Goal: Task Accomplishment & Management: Complete application form

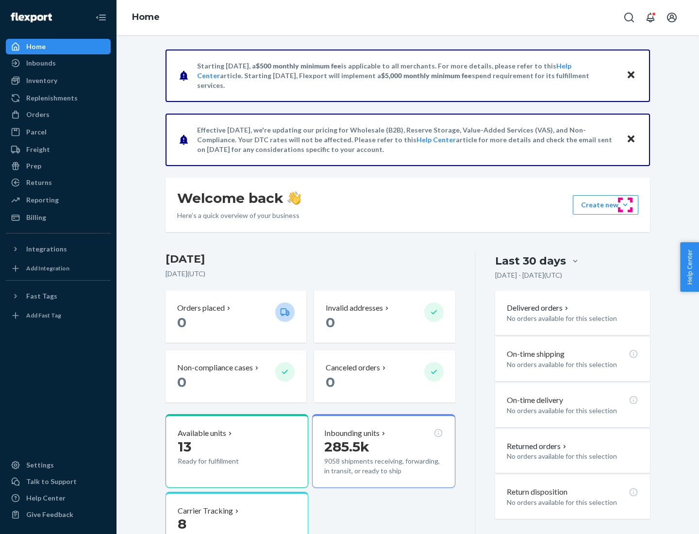
click at [626, 205] on button "Create new Create new inbound Create new order Create new product" at bounding box center [606, 204] width 66 height 19
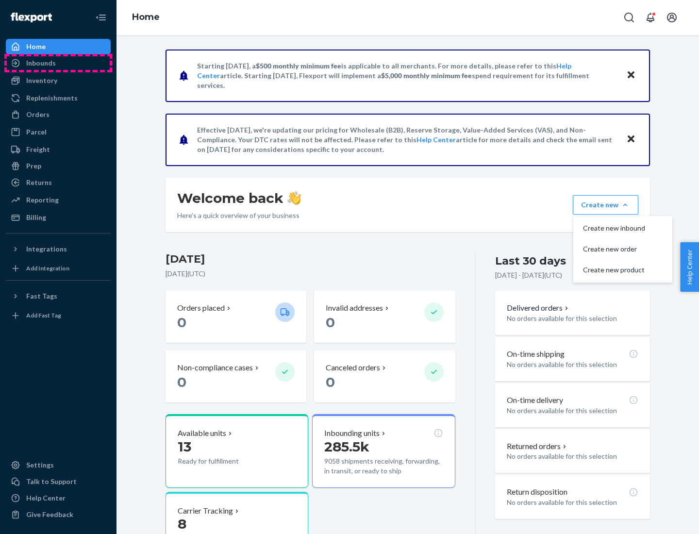
click at [58, 63] on div "Inbounds" at bounding box center [58, 63] width 103 height 14
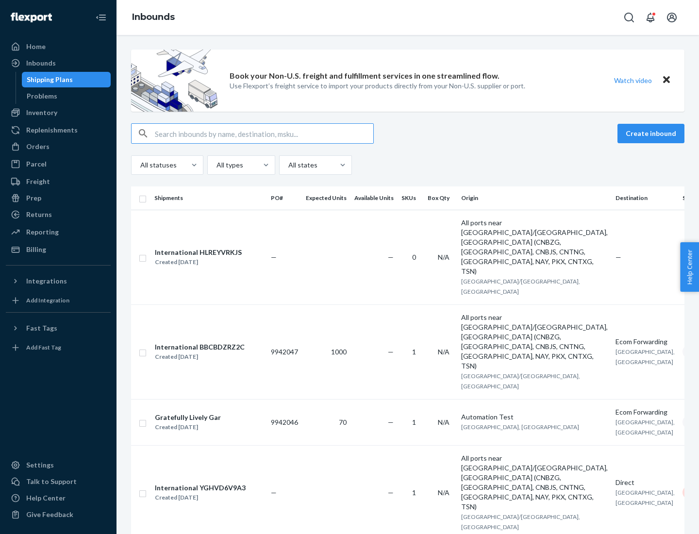
click at [653, 134] on button "Create inbound" at bounding box center [651, 133] width 67 height 19
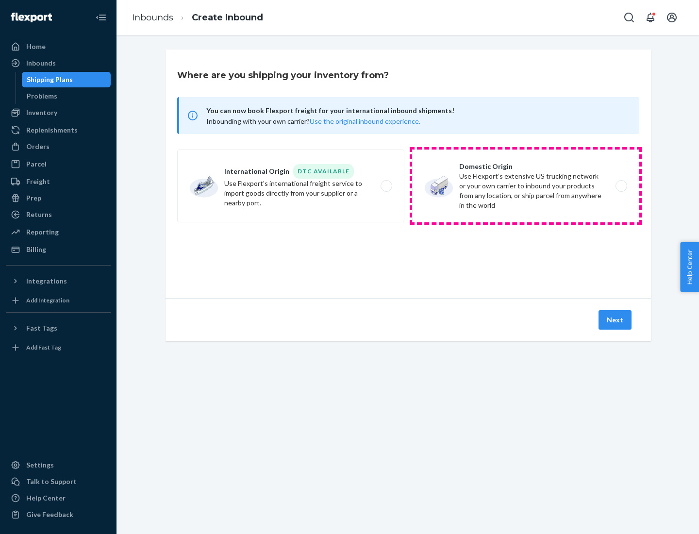
click at [526, 186] on label "Domestic Origin Use Flexport’s extensive US trucking network or your own carrie…" at bounding box center [525, 186] width 227 height 73
click at [621, 186] on input "Domestic Origin Use Flexport’s extensive US trucking network or your own carrie…" at bounding box center [624, 186] width 6 height 6
radio input "true"
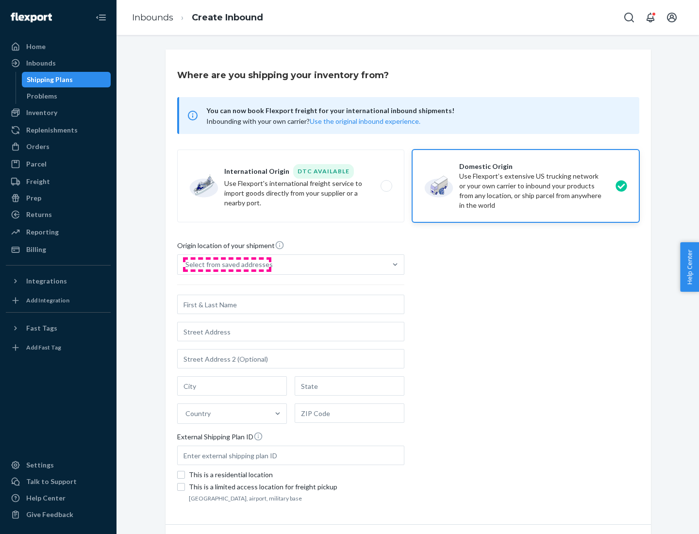
click at [227, 265] on div "Select from saved addresses" at bounding box center [229, 265] width 87 height 10
click at [187, 265] on input "Select from saved addresses" at bounding box center [186, 265] width 1 height 10
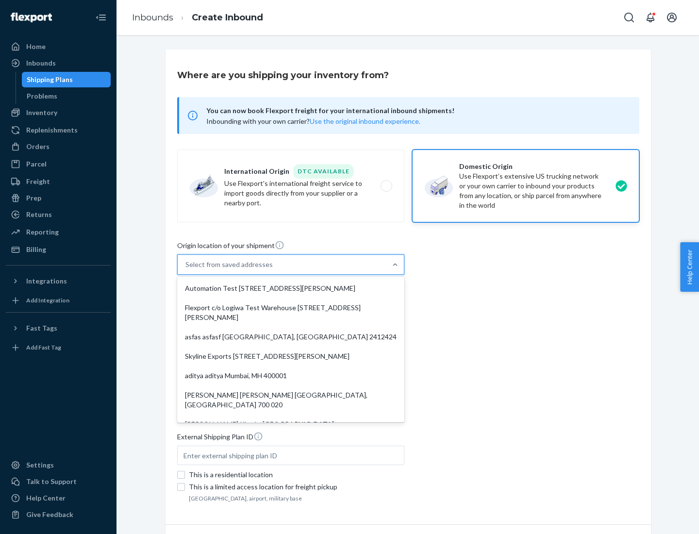
scroll to position [4, 0]
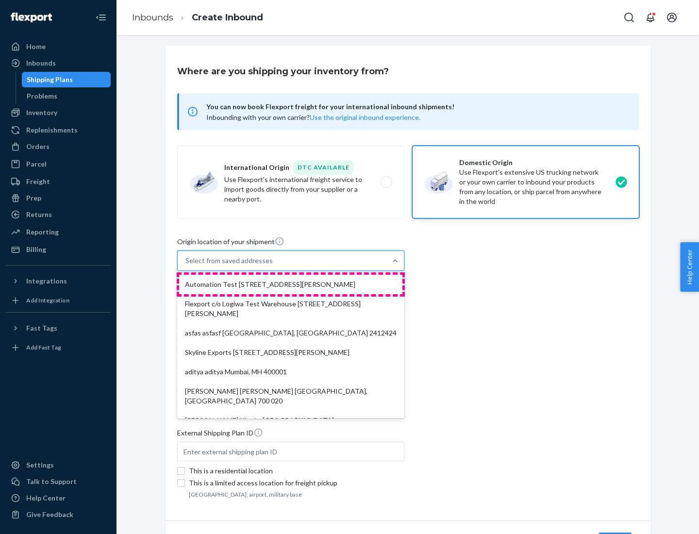
click at [291, 285] on div "Automation Test [STREET_ADDRESS][PERSON_NAME]" at bounding box center [290, 284] width 223 height 19
click at [187, 266] on input "option Automation Test [STREET_ADDRESS][PERSON_NAME]. 9 results available. Use …" at bounding box center [186, 261] width 1 height 10
type input "Automation Test"
type input "[STREET_ADDRESS][PERSON_NAME]"
type input "9th Floor"
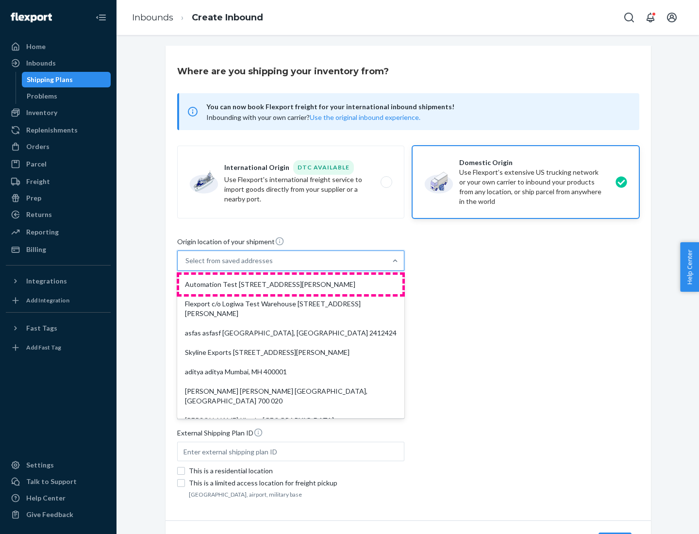
type input "[GEOGRAPHIC_DATA]"
type input "CA"
type input "94104"
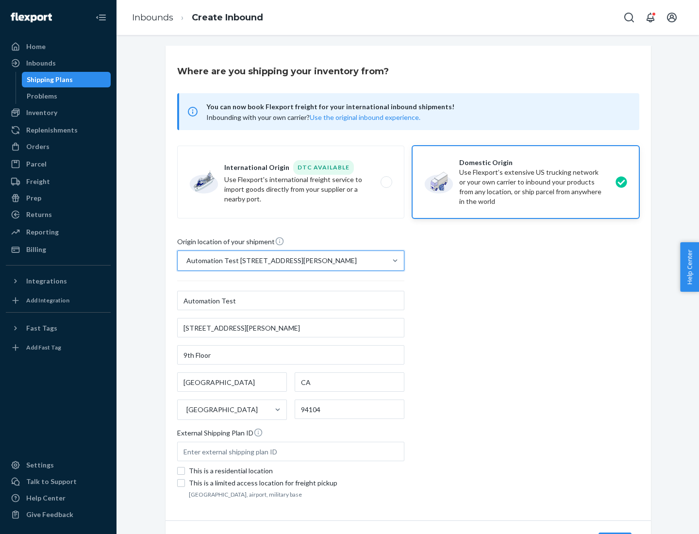
scroll to position [57, 0]
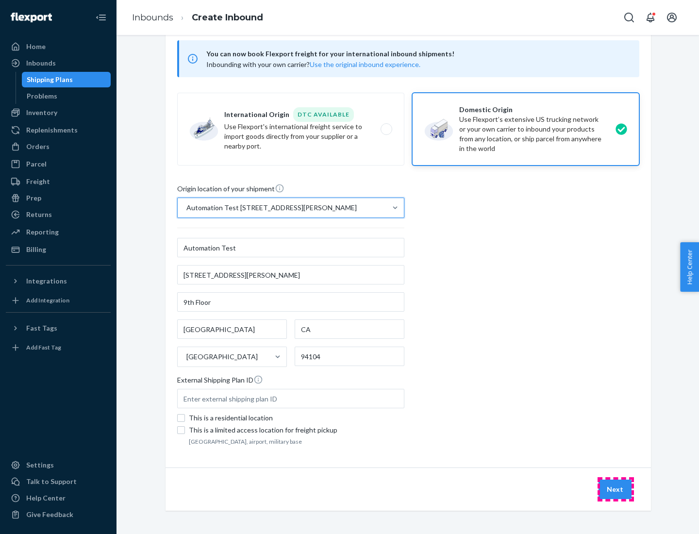
click at [616, 490] on button "Next" at bounding box center [615, 489] width 33 height 19
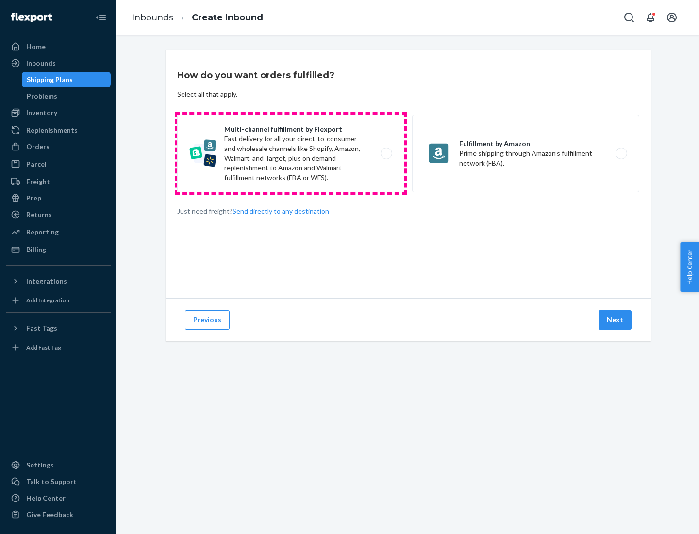
click at [291, 153] on label "Multi-channel fulfillment by Flexport Fast delivery for all your direct-to-cons…" at bounding box center [290, 154] width 227 height 78
click at [386, 153] on input "Multi-channel fulfillment by Flexport Fast delivery for all your direct-to-cons…" at bounding box center [389, 154] width 6 height 6
radio input "true"
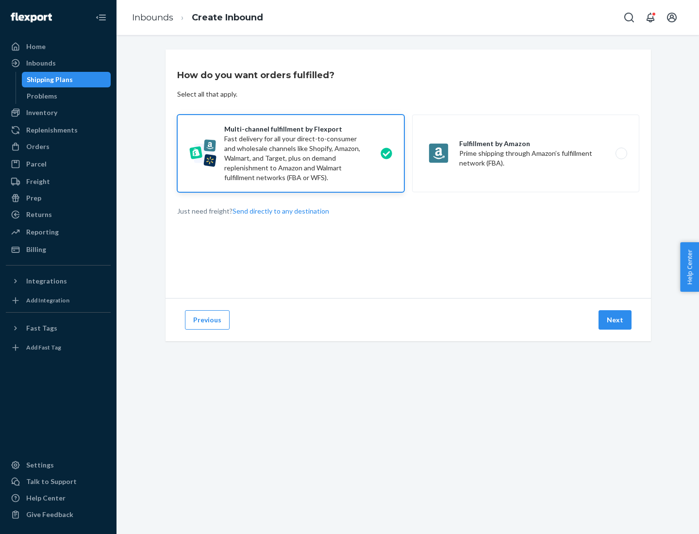
click at [616, 320] on button "Next" at bounding box center [615, 319] width 33 height 19
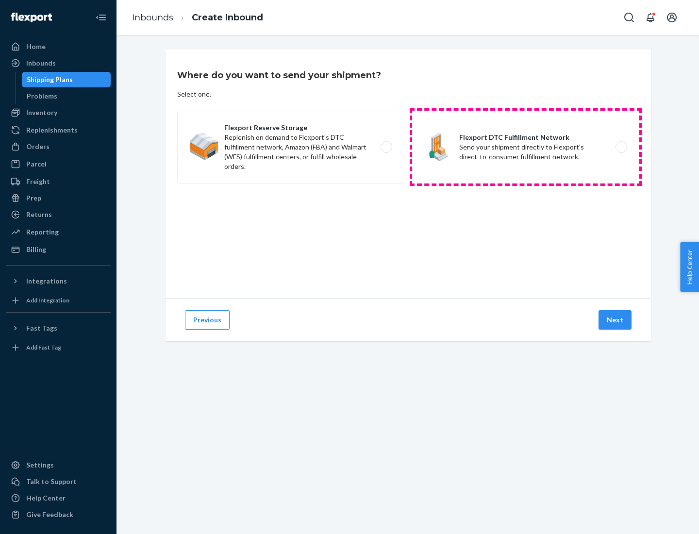
click at [526, 147] on label "Flexport DTC Fulfillment Network Send your shipment directly to Flexport's dire…" at bounding box center [525, 147] width 227 height 73
click at [621, 147] on input "Flexport DTC Fulfillment Network Send your shipment directly to Flexport's dire…" at bounding box center [624, 147] width 6 height 6
radio input "true"
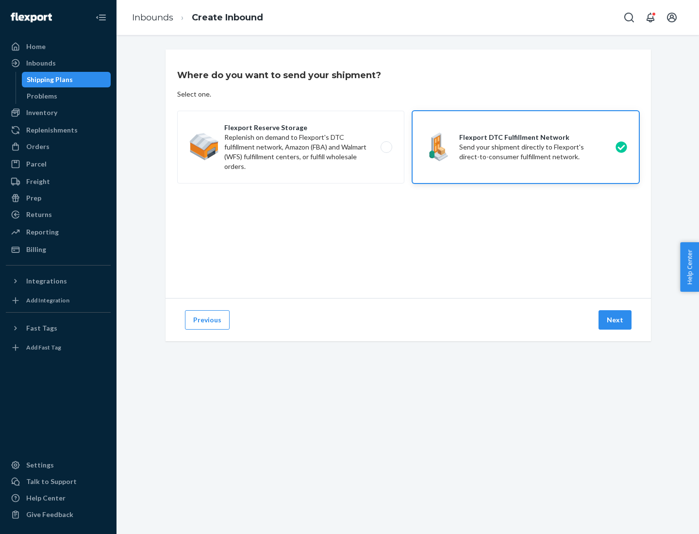
click at [616, 320] on button "Next" at bounding box center [615, 319] width 33 height 19
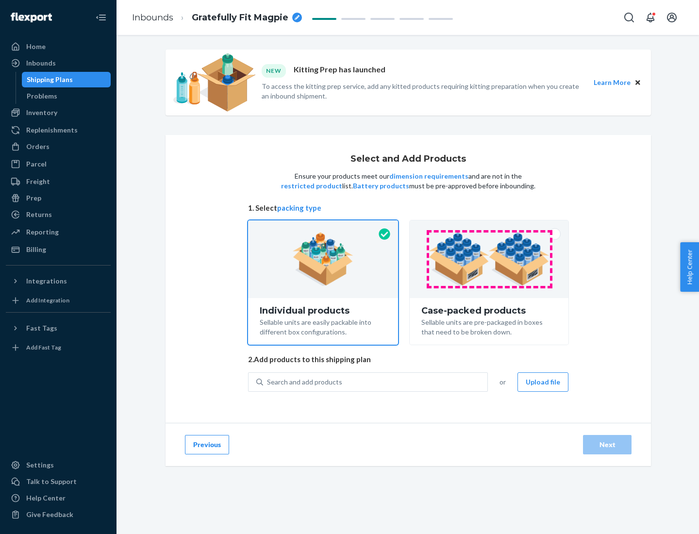
click at [490, 259] on img at bounding box center [489, 259] width 121 height 53
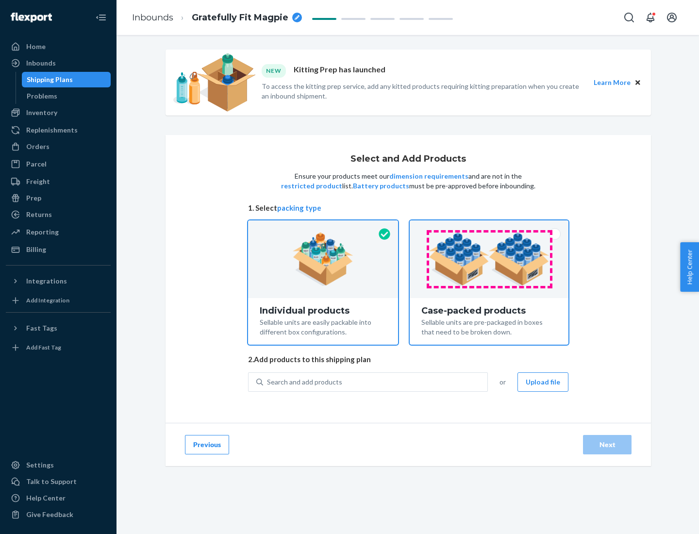
click at [490, 227] on input "Case-packed products Sellable units are pre-packaged in boxes that need to be b…" at bounding box center [489, 223] width 6 height 6
radio input "true"
radio input "false"
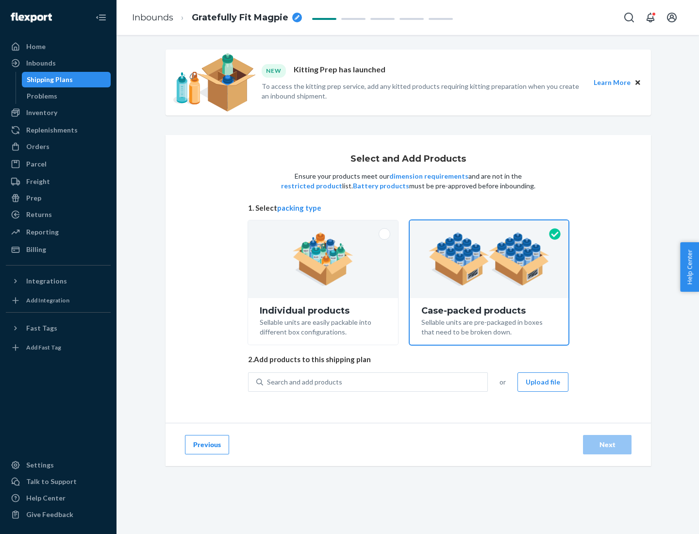
click at [376, 382] on div "Search and add products" at bounding box center [375, 381] width 224 height 17
click at [268, 382] on input "Search and add products" at bounding box center [267, 382] width 1 height 10
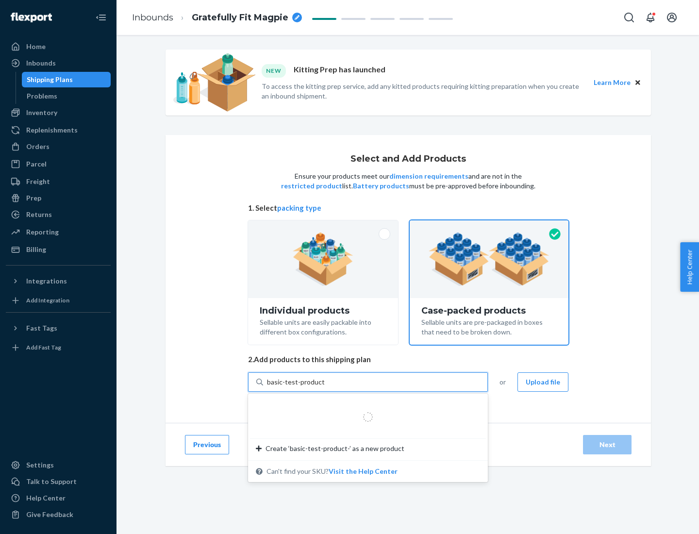
type input "basic-test-product-1"
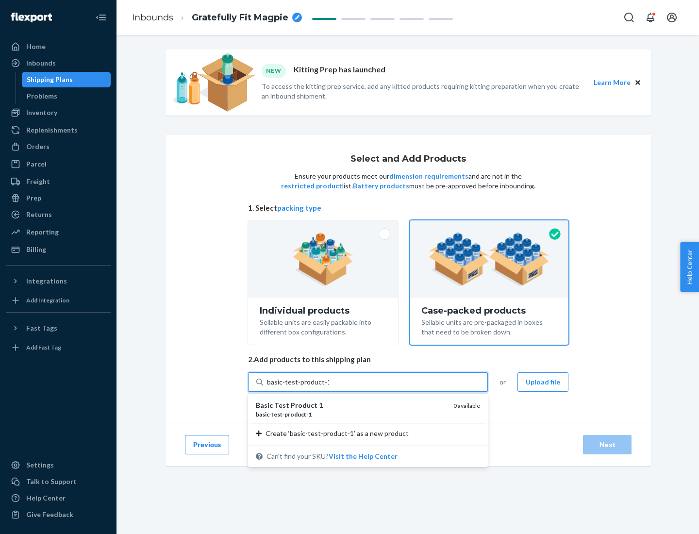
click at [351, 414] on div "basic - test - product - 1" at bounding box center [351, 414] width 190 height 8
click at [329, 387] on input "basic-test-product-1" at bounding box center [298, 382] width 62 height 10
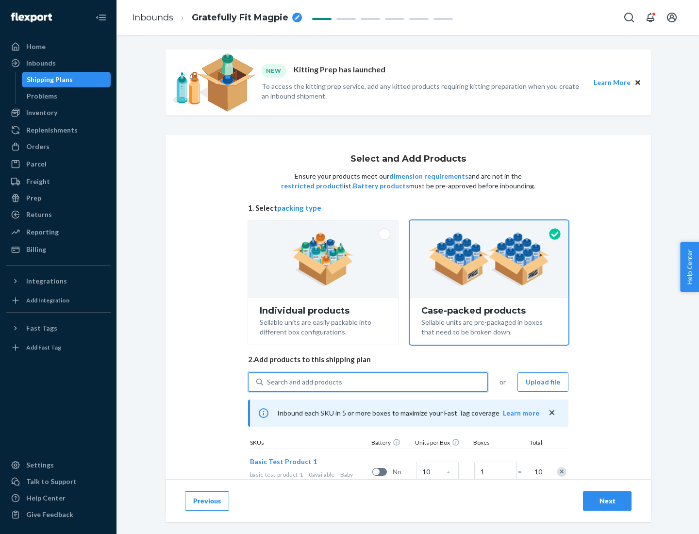
scroll to position [35, 0]
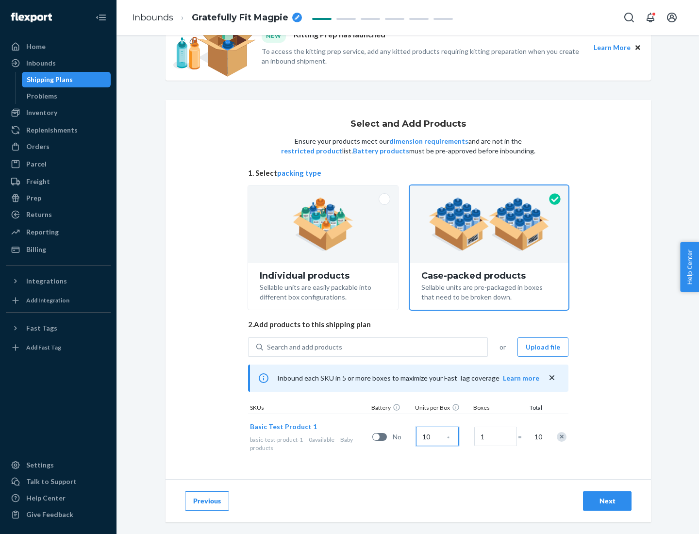
type input "10"
type input "7"
click at [608, 501] on div "Next" at bounding box center [608, 501] width 32 height 10
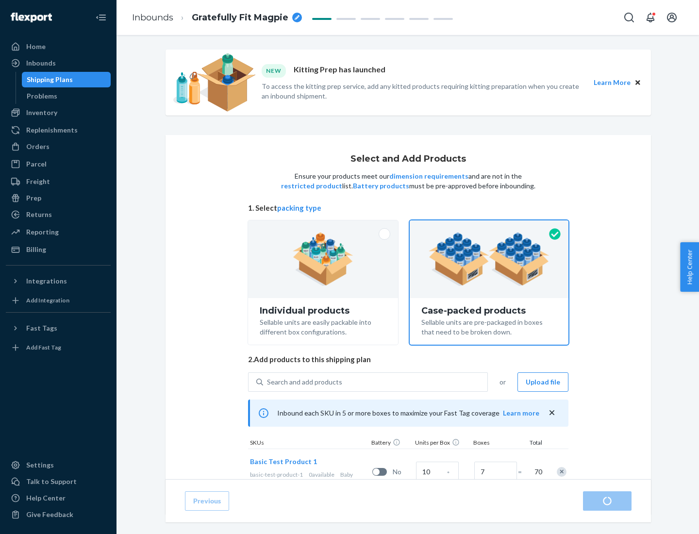
radio input "true"
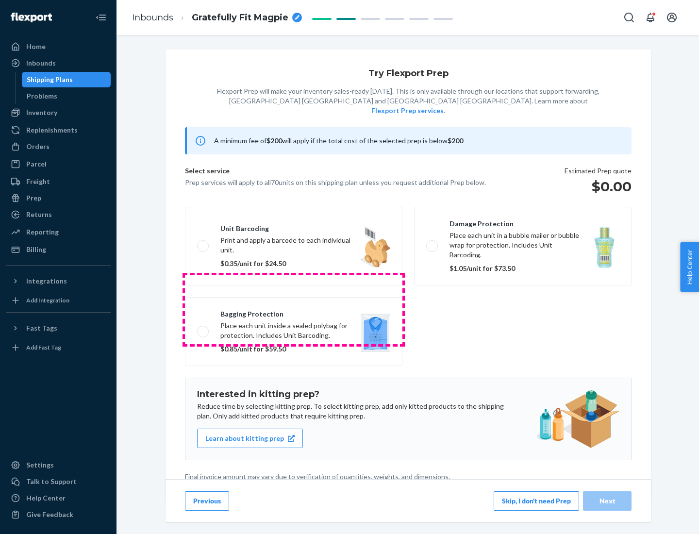
scroll to position [2, 0]
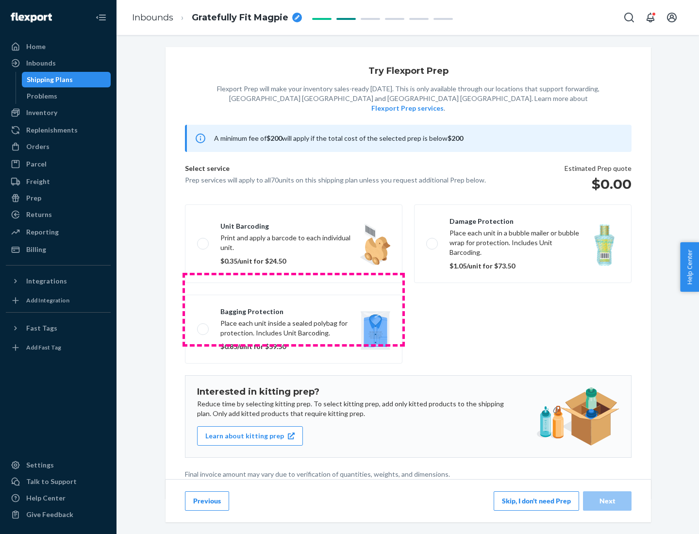
click at [294, 309] on label "Bagging protection Place each unit inside a sealed polybag for protection. Incl…" at bounding box center [294, 329] width 218 height 69
click at [204, 326] on input "Bagging protection Place each unit inside a sealed polybag for protection. Incl…" at bounding box center [200, 329] width 6 height 6
checkbox input "true"
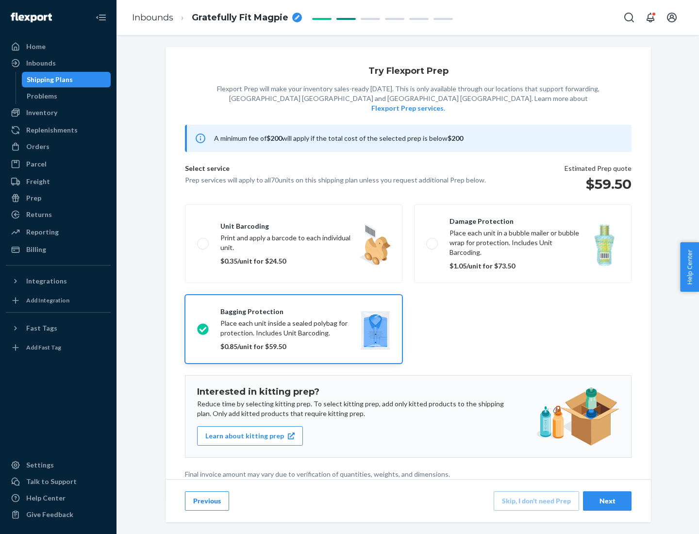
click at [608, 501] on div "Next" at bounding box center [608, 501] width 32 height 10
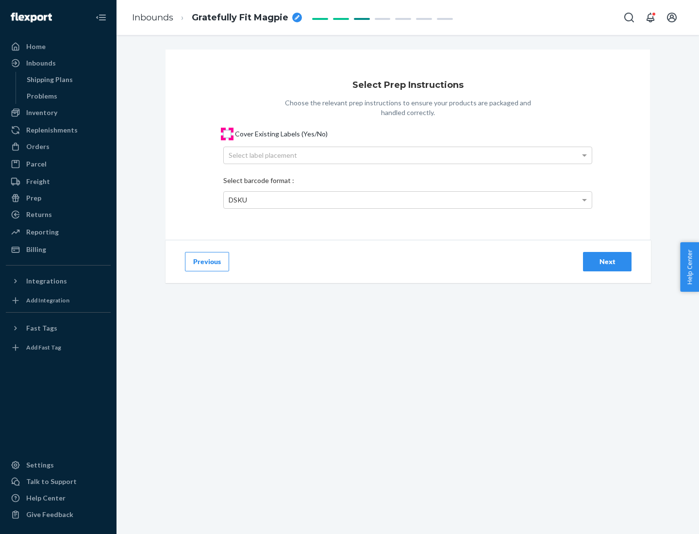
click at [227, 134] on input "Cover Existing Labels (Yes/No)" at bounding box center [227, 134] width 8 height 8
checkbox input "true"
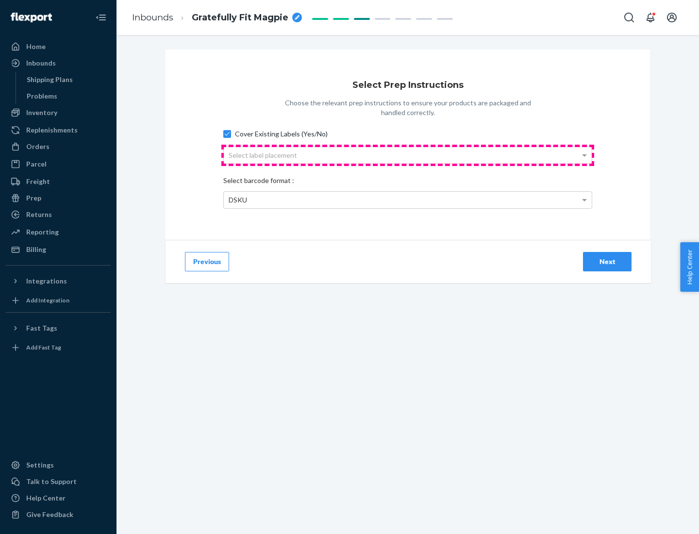
click at [408, 155] on div "Select label placement" at bounding box center [408, 155] width 368 height 17
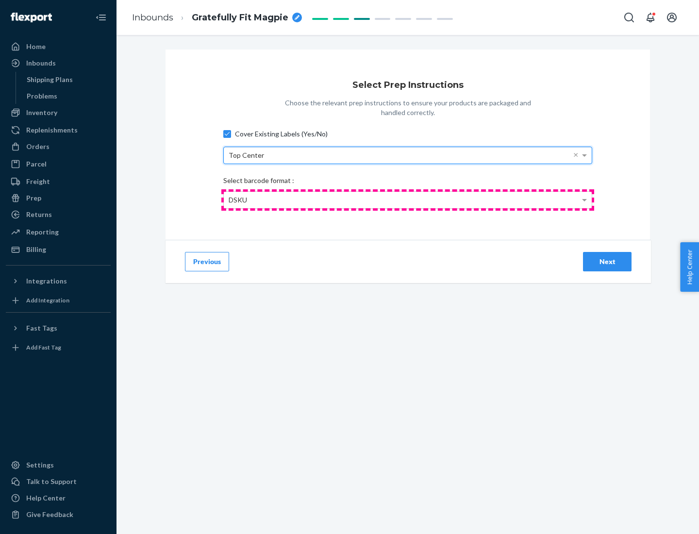
click at [408, 200] on div "DSKU" at bounding box center [408, 200] width 368 height 17
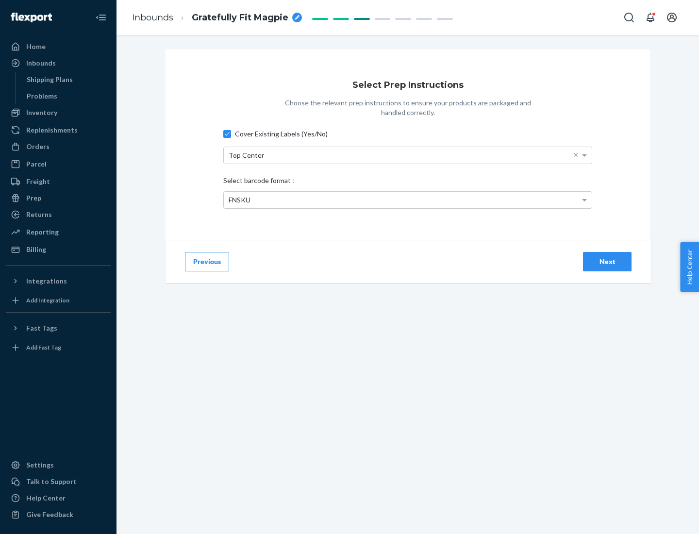
click at [608, 261] on div "Next" at bounding box center [608, 262] width 32 height 10
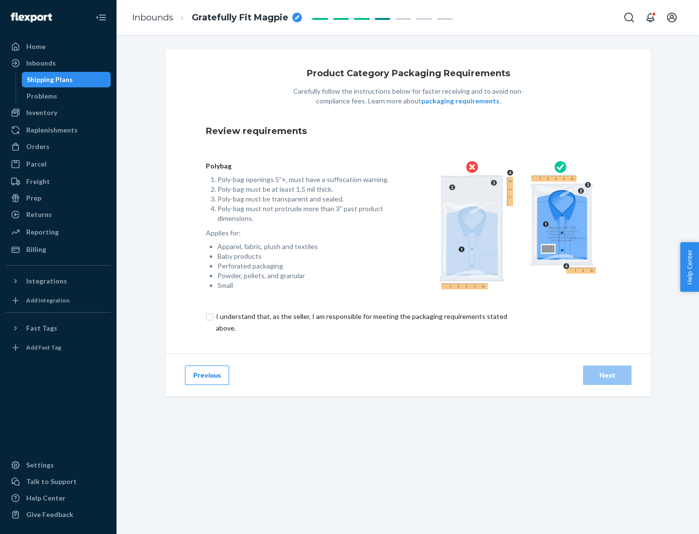
click at [361, 322] on input "checkbox" at bounding box center [367, 322] width 323 height 23
checkbox input "true"
click at [608, 375] on div "Next" at bounding box center [608, 376] width 32 height 10
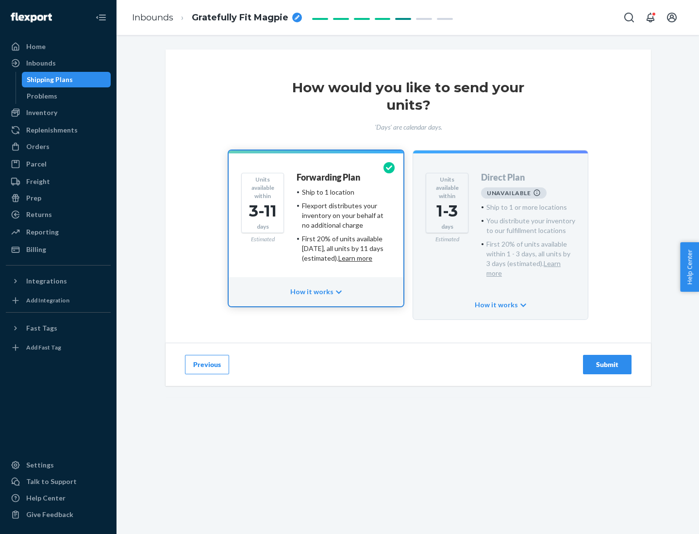
click at [329, 177] on h4 "Forwarding Plan" at bounding box center [329, 178] width 64 height 10
click at [608, 360] on div "Submit" at bounding box center [608, 365] width 32 height 10
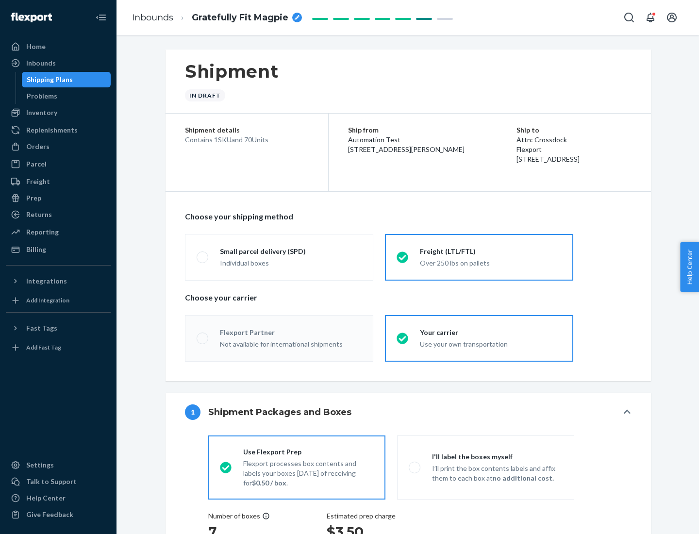
radio input "true"
radio input "false"
radio input "true"
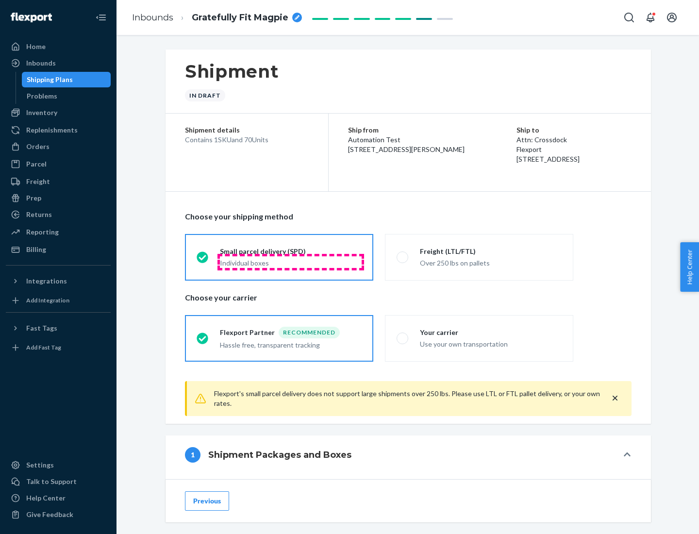
click at [291, 262] on div "Individual boxes" at bounding box center [291, 263] width 142 height 10
click at [203, 260] on input "Small parcel delivery (SPD) Individual boxes" at bounding box center [200, 257] width 6 height 6
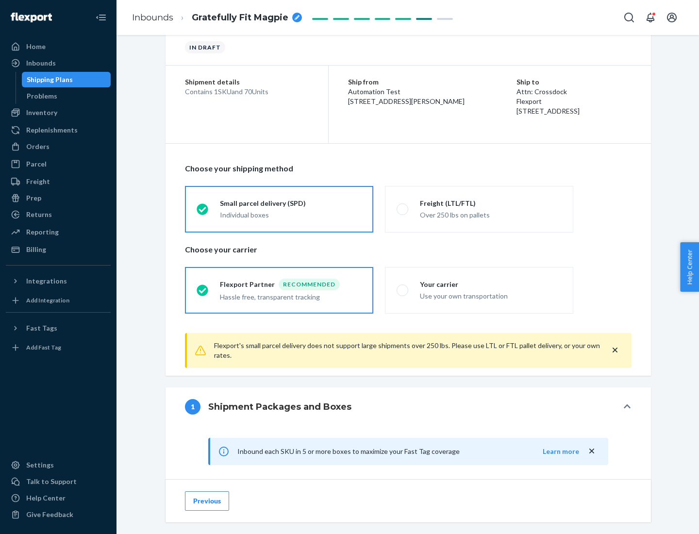
click at [491, 284] on div "Your carrier" at bounding box center [491, 285] width 142 height 10
click at [403, 287] on input "Your carrier Use your own transportation" at bounding box center [400, 290] width 6 height 6
radio input "true"
radio input "false"
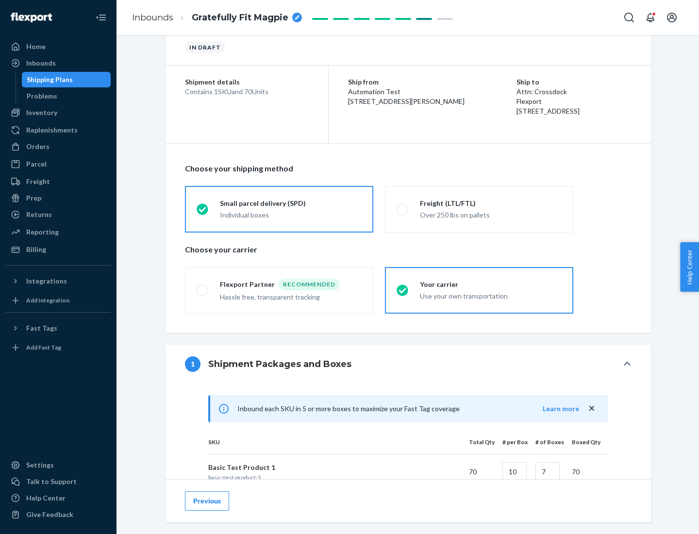
scroll to position [236, 0]
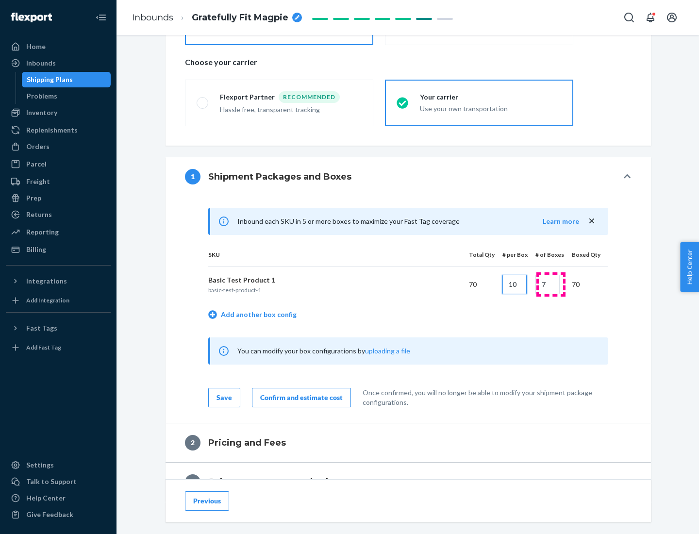
type input "10"
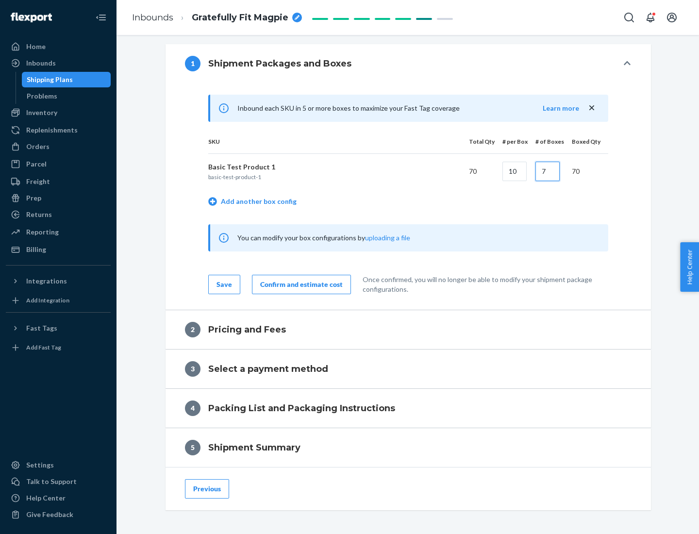
type input "7"
click at [300, 284] on div "Confirm and estimate cost" at bounding box center [301, 285] width 83 height 10
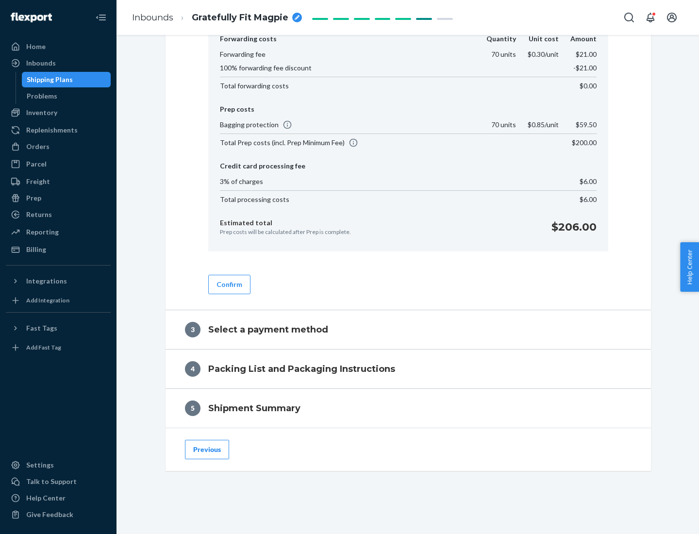
click at [229, 284] on button "Confirm" at bounding box center [229, 284] width 42 height 19
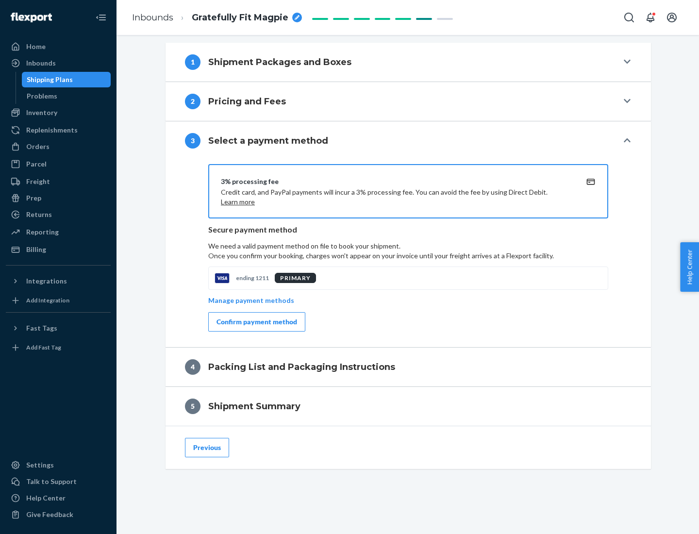
scroll to position [350, 0]
click at [256, 322] on div "Confirm payment method" at bounding box center [257, 322] width 81 height 10
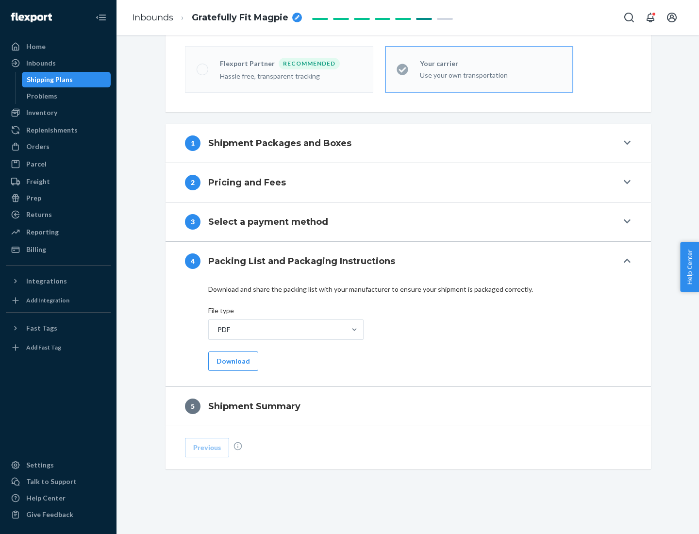
click at [232, 361] on button "Download" at bounding box center [233, 361] width 50 height 19
